Goal: Information Seeking & Learning: Learn about a topic

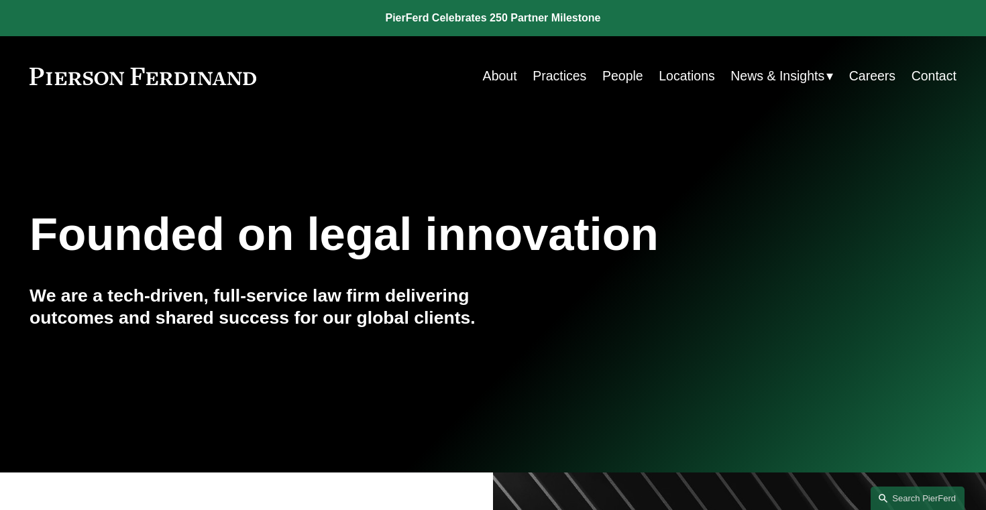
click at [508, 77] on link "About" at bounding box center [500, 76] width 34 height 26
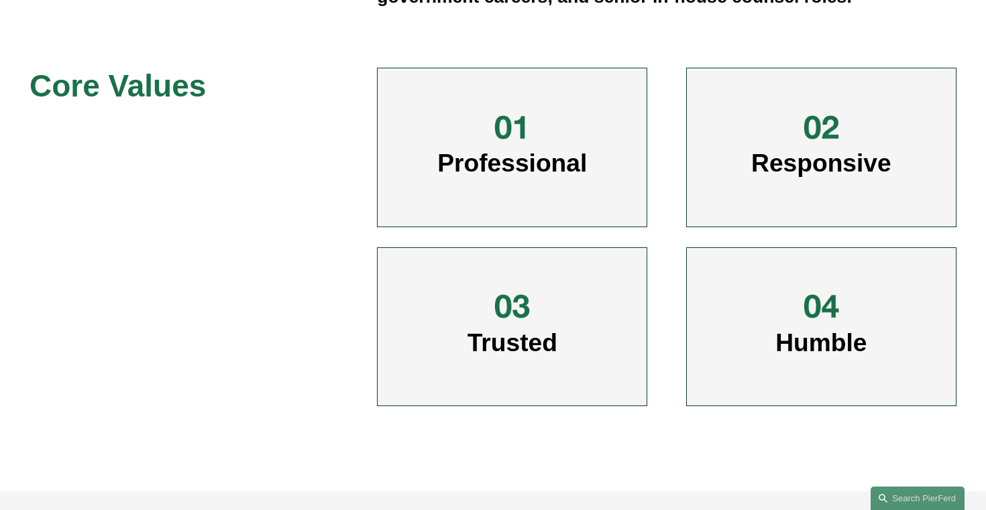
click at [312, 265] on div "Overview Pierson Ferdinand strives to provide excellent legal counsel and repre…" at bounding box center [493, 116] width 986 height 621
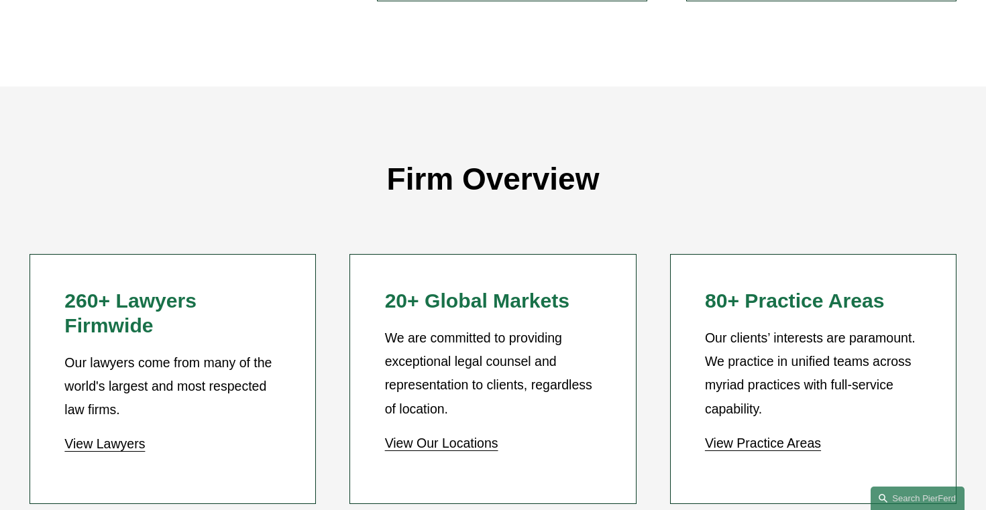
scroll to position [1134, 0]
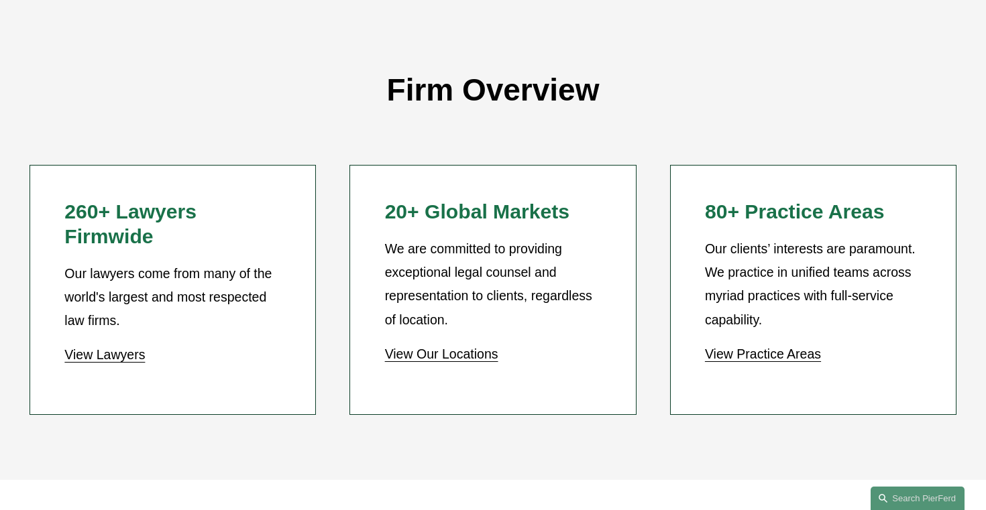
click at [333, 264] on ul "260+ Lawyers Firmwide Our lawyers come from many of the world's largest and mos…" at bounding box center [493, 290] width 986 height 250
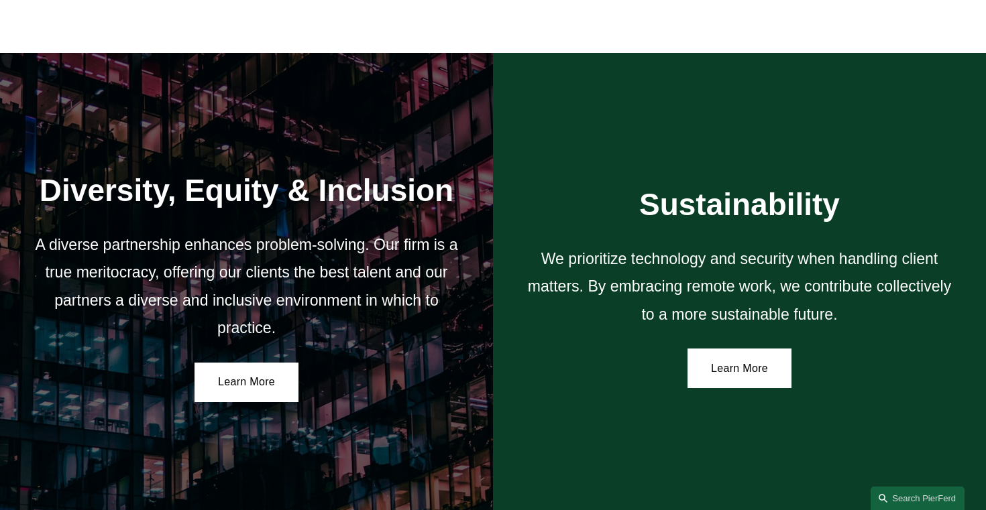
scroll to position [2442, 0]
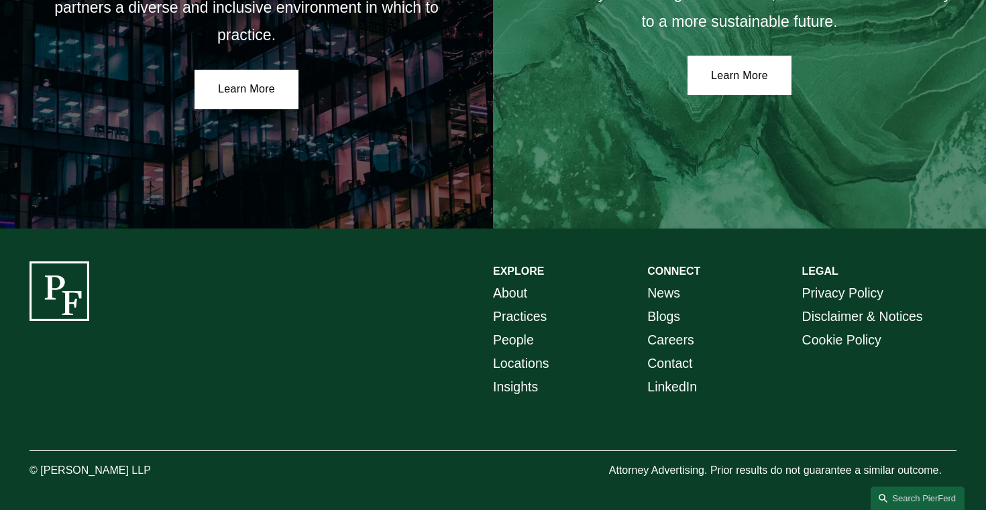
click at [518, 293] on link "About" at bounding box center [510, 293] width 34 height 23
